Goal: Check status

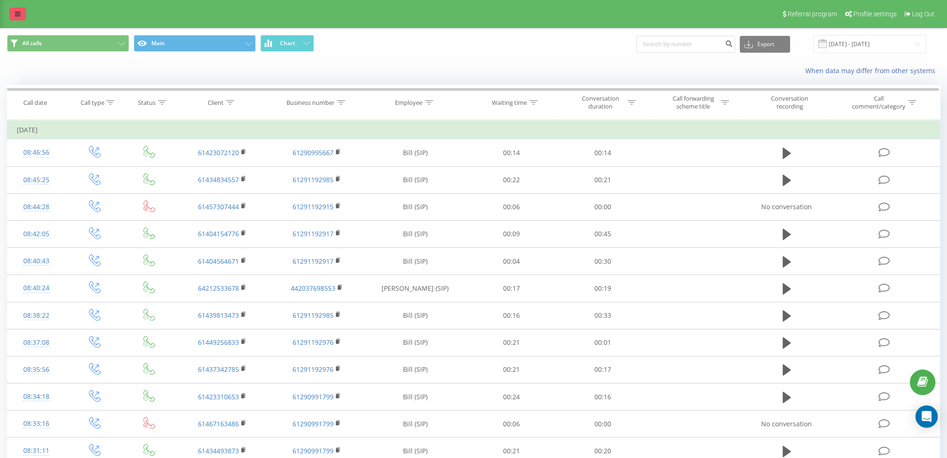
click at [18, 11] on icon at bounding box center [18, 14] width 6 height 7
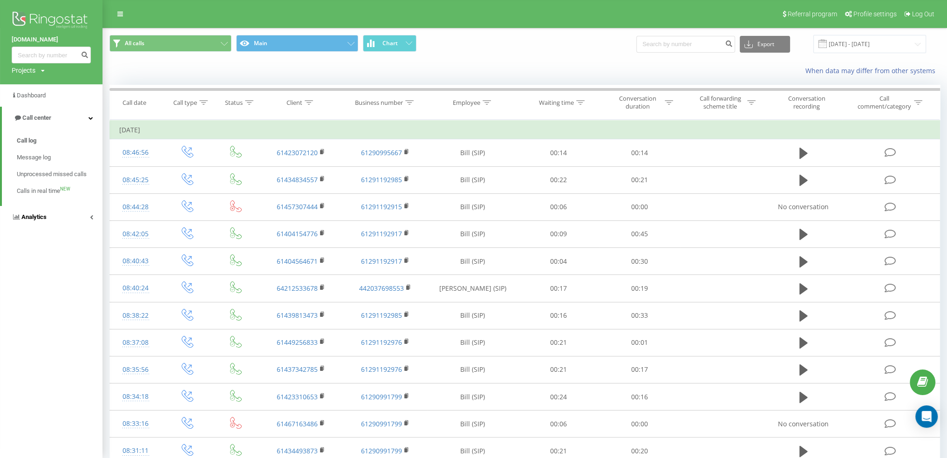
click at [48, 221] on link "Analytics" at bounding box center [51, 217] width 103 height 22
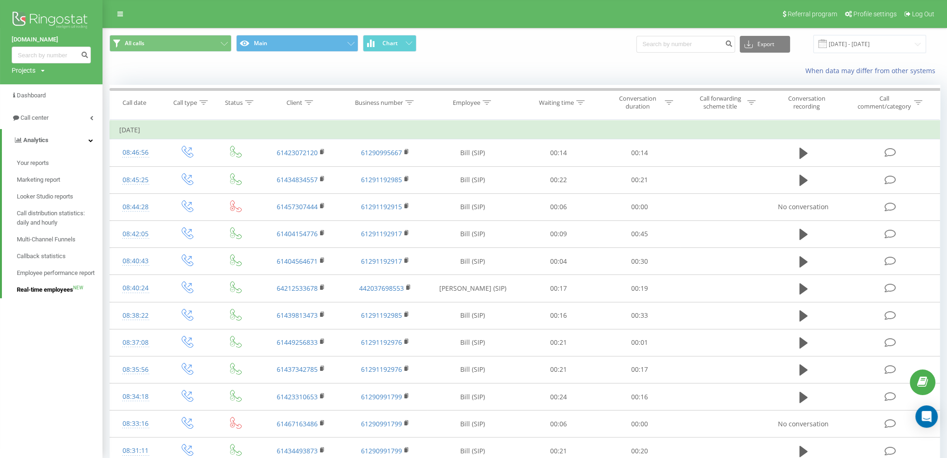
click at [42, 290] on span "Real-time employees" at bounding box center [45, 289] width 56 height 9
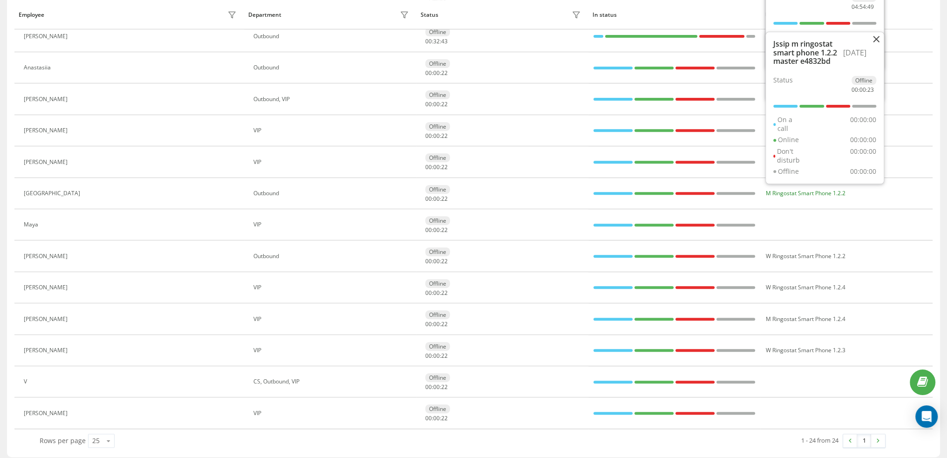
scroll to position [476, 0]
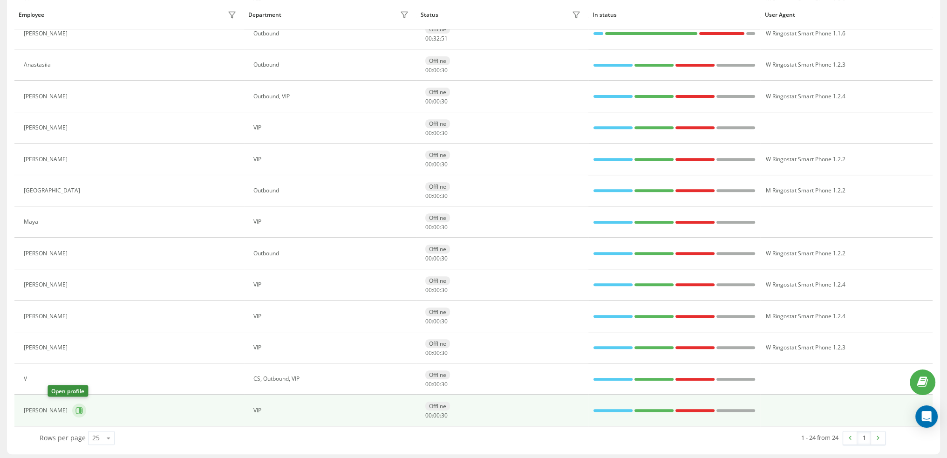
click at [72, 410] on button at bounding box center [79, 411] width 14 height 14
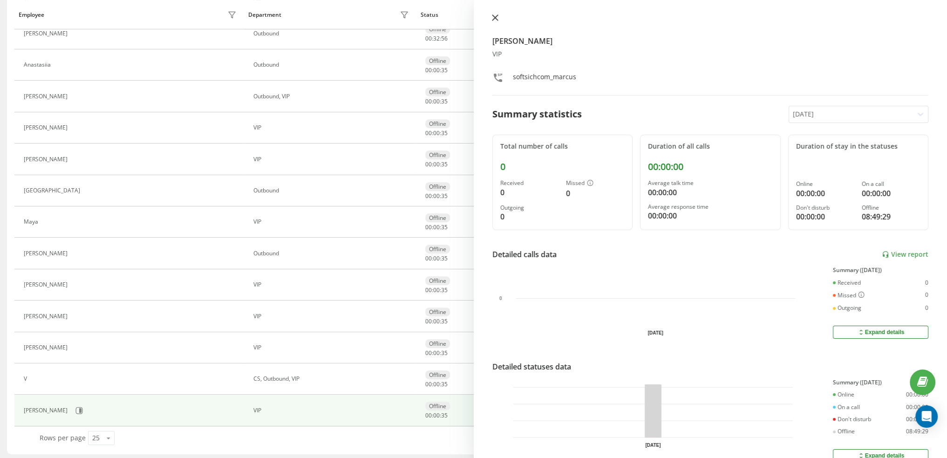
click at [495, 21] on button at bounding box center [495, 18] width 12 height 9
